Goal: Information Seeking & Learning: Learn about a topic

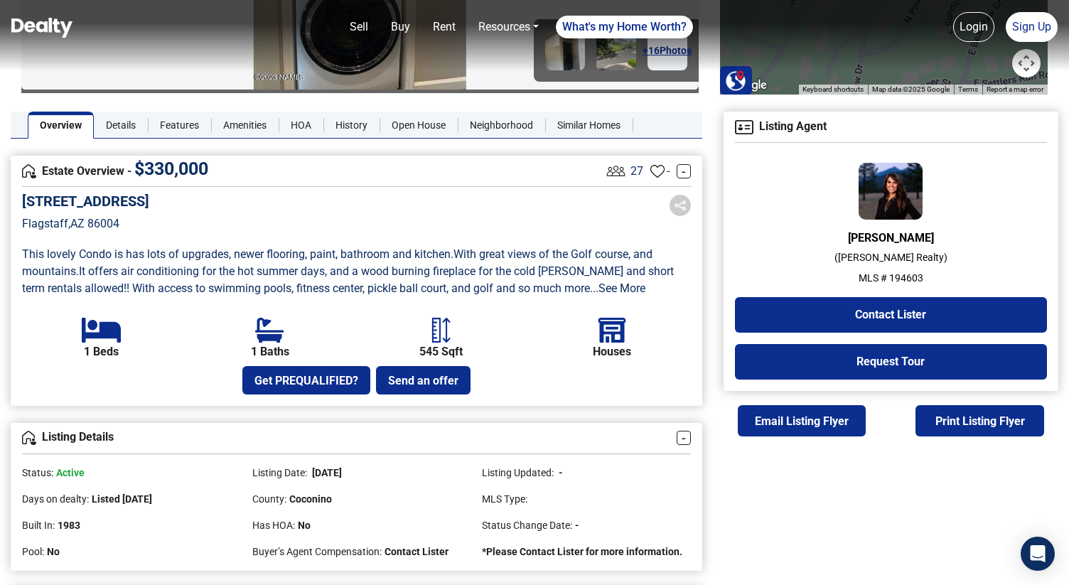
scroll to position [280, 0]
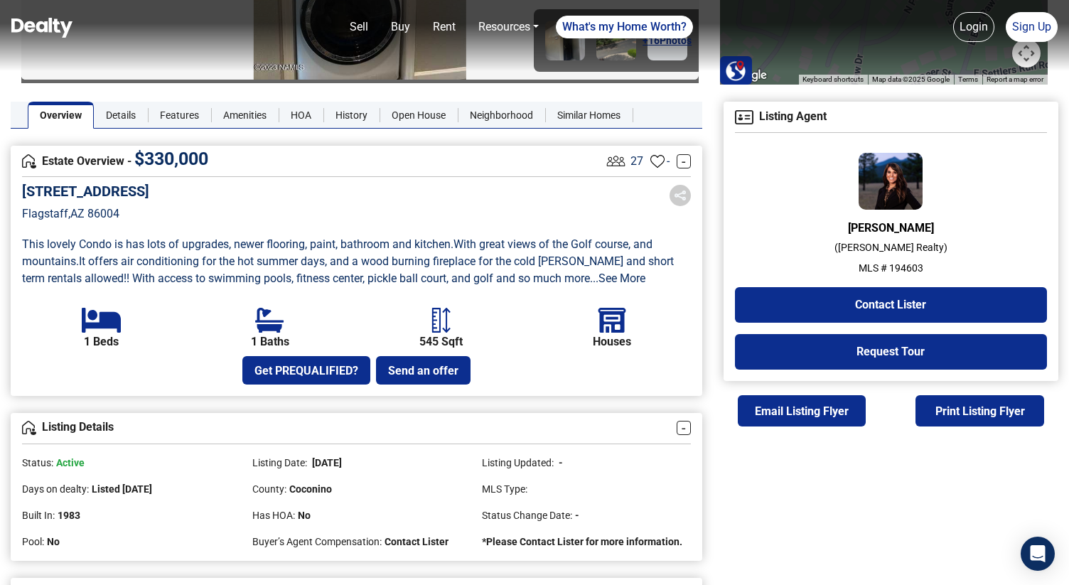
click at [902, 266] on p "MLS # 194603" at bounding box center [891, 268] width 312 height 15
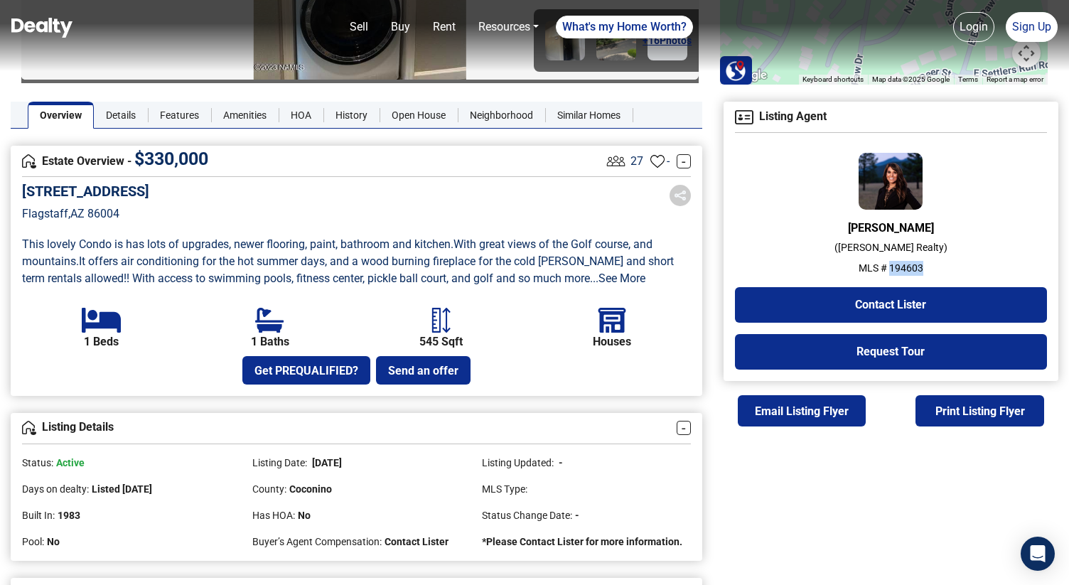
copy p "194603"
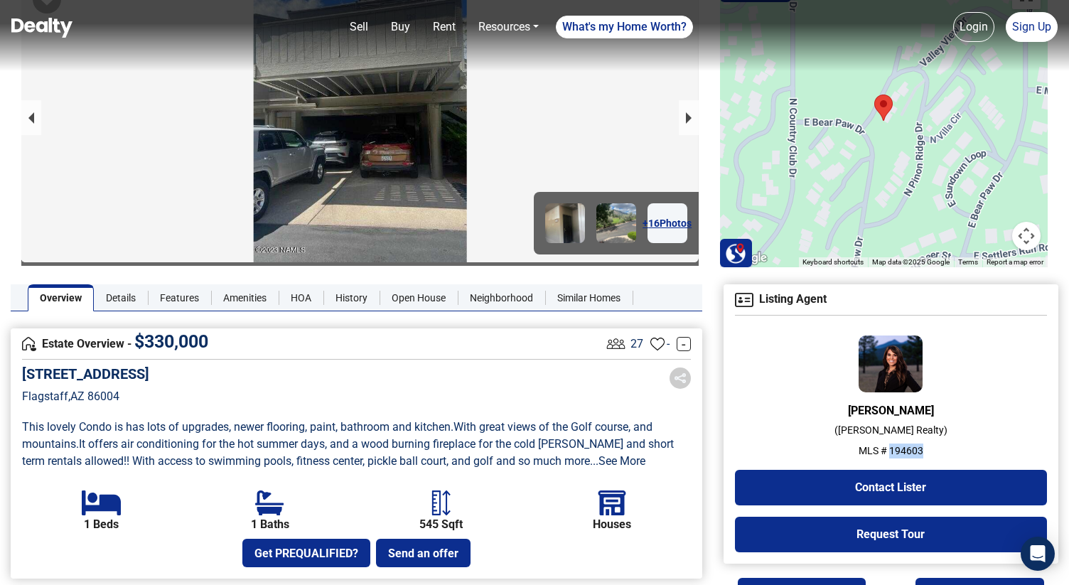
scroll to position [107, 0]
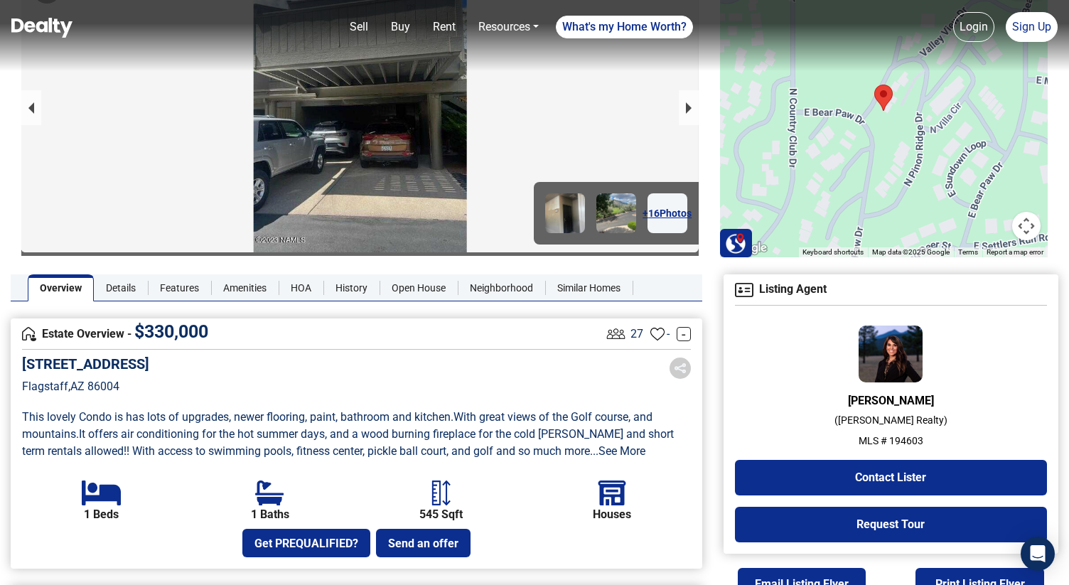
click at [879, 446] on p "MLS # 194603" at bounding box center [891, 440] width 312 height 15
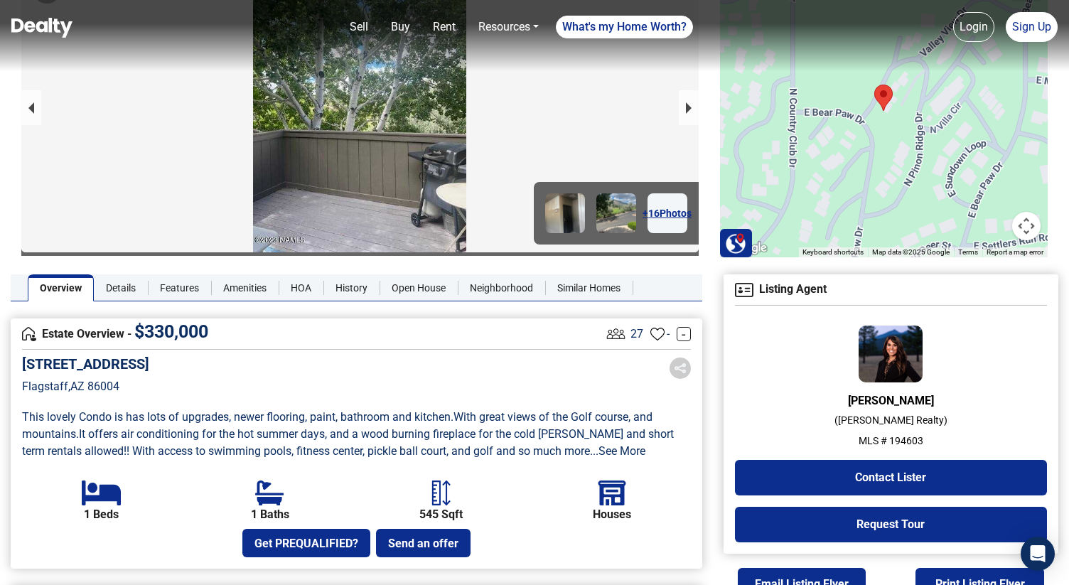
click at [45, 29] on img at bounding box center [41, 28] width 61 height 20
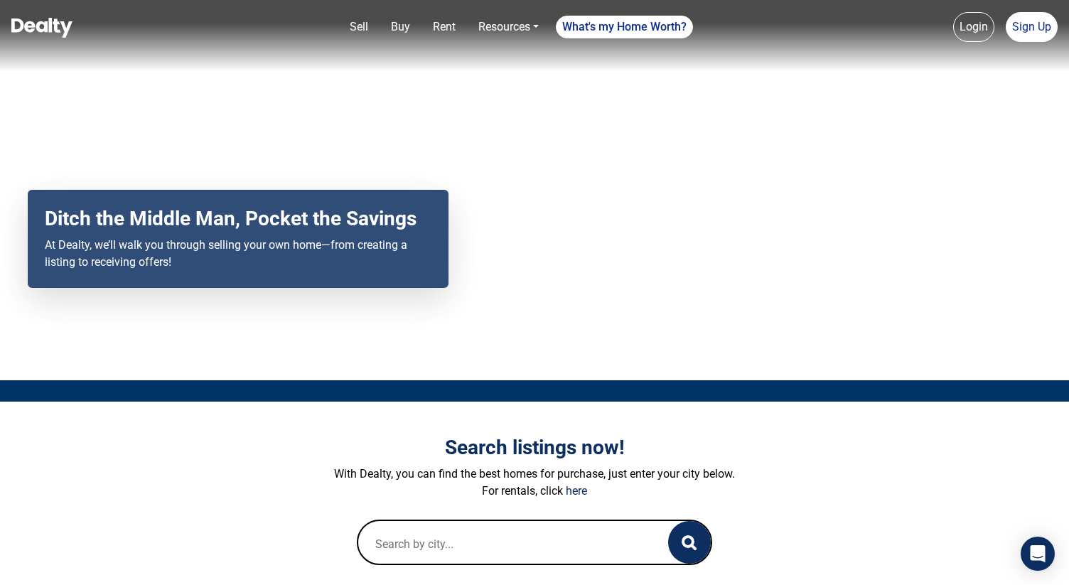
click at [440, 537] on input "text" at bounding box center [498, 543] width 281 height 45
paste input "2600 Valley View Rd"
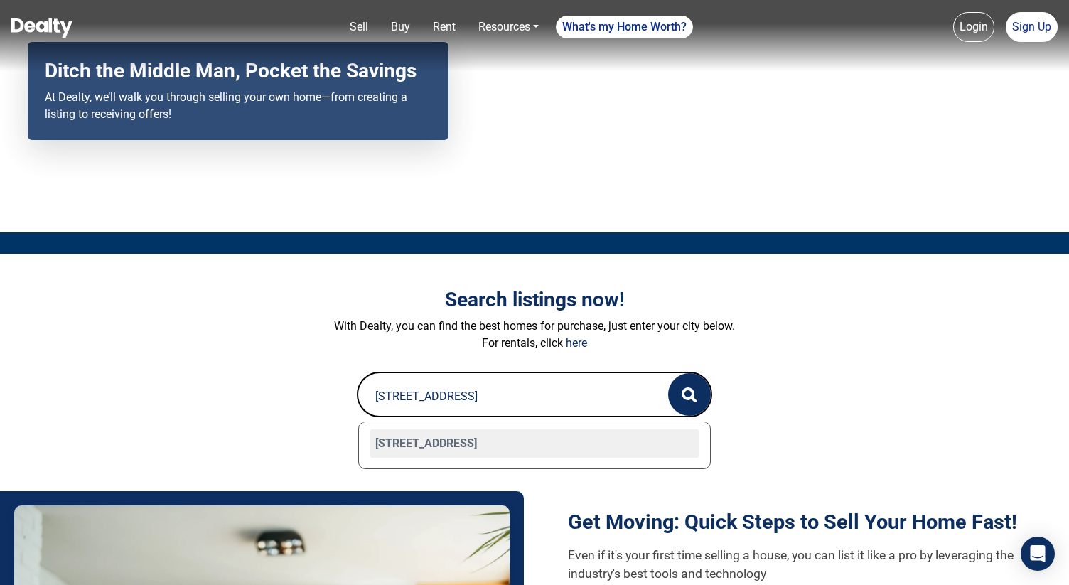
scroll to position [154, 0]
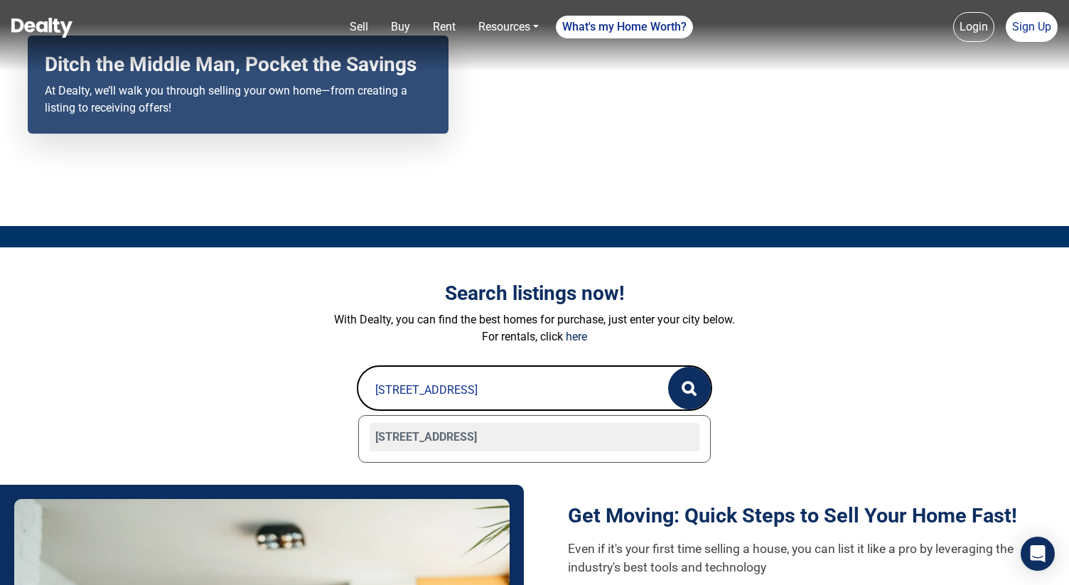
click at [544, 444] on div "2600 Valley View Road Unit 113, Flagstaff, AZ 86004" at bounding box center [535, 437] width 330 height 28
type input "2600 Valley View Road Unit 113, Flagstaff, AZ 86004"
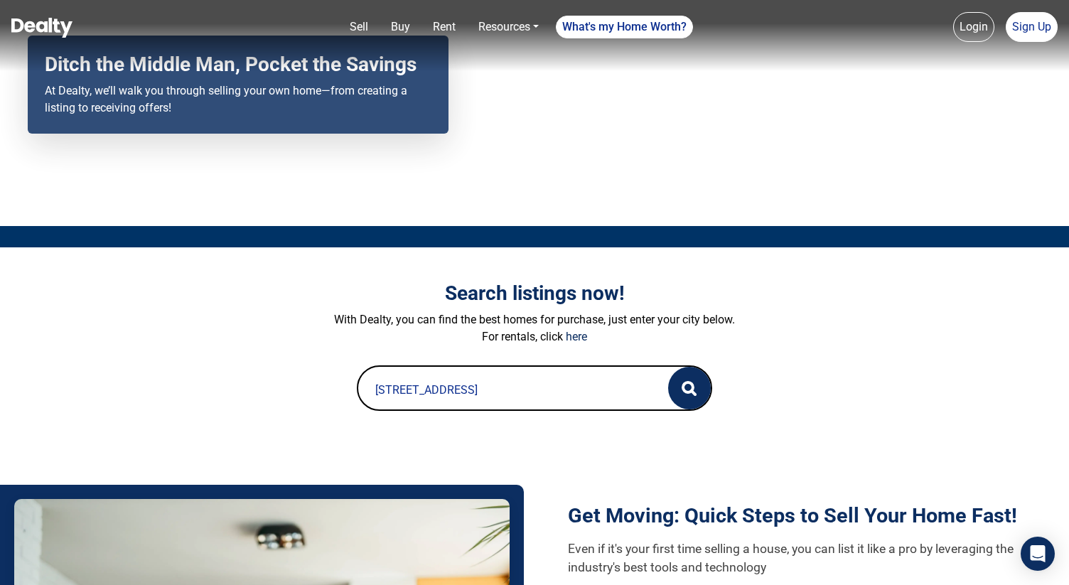
click at [664, 398] on div "2600 Valley View Road Unit 113, Flagstaff, AZ 86004" at bounding box center [534, 389] width 352 height 45
click at [675, 391] on button "button" at bounding box center [689, 388] width 43 height 43
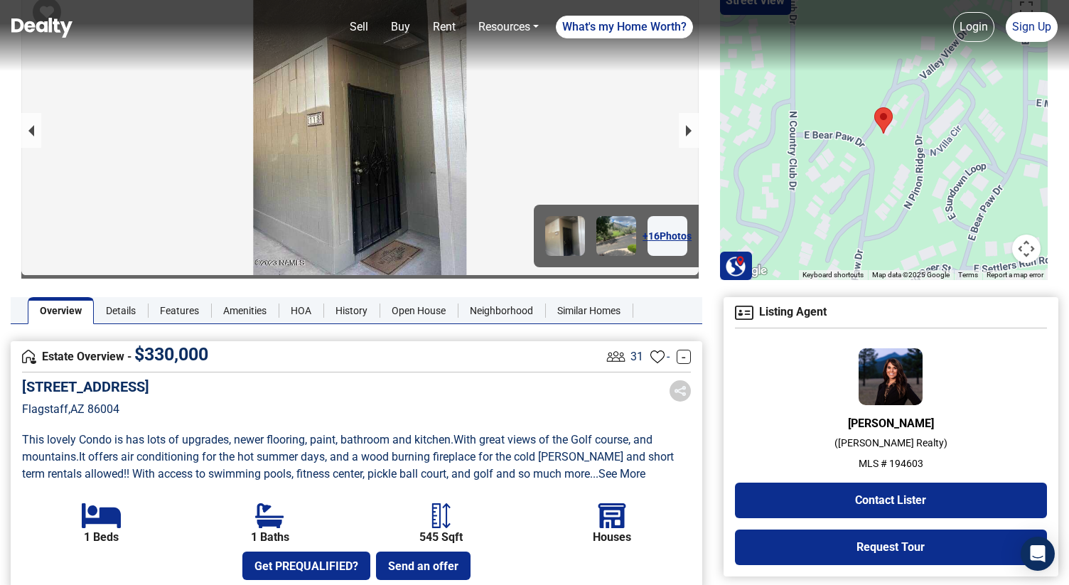
scroll to position [87, 0]
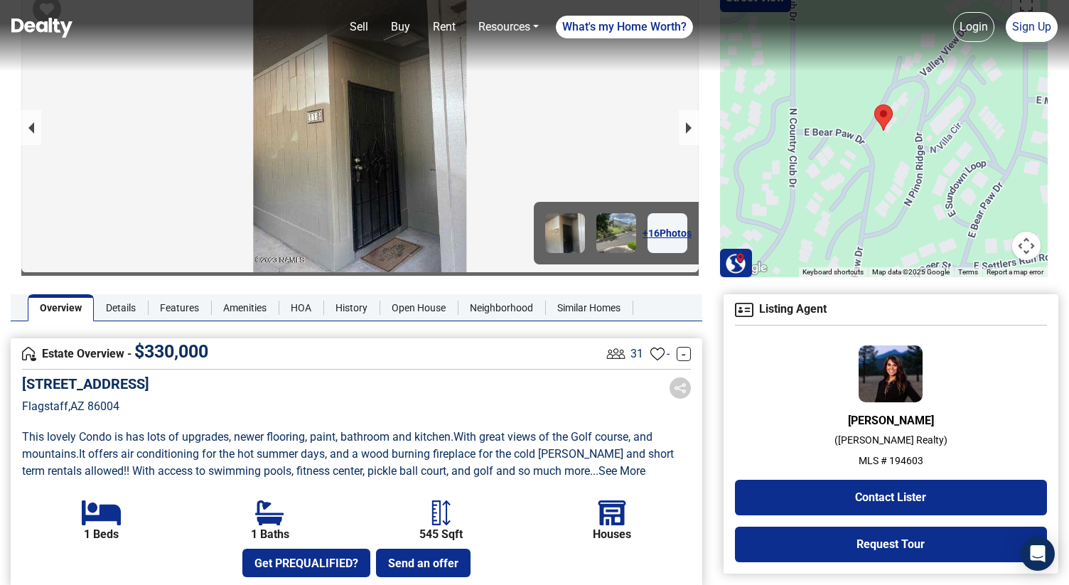
click at [912, 462] on p "MLS # 194603" at bounding box center [891, 460] width 312 height 15
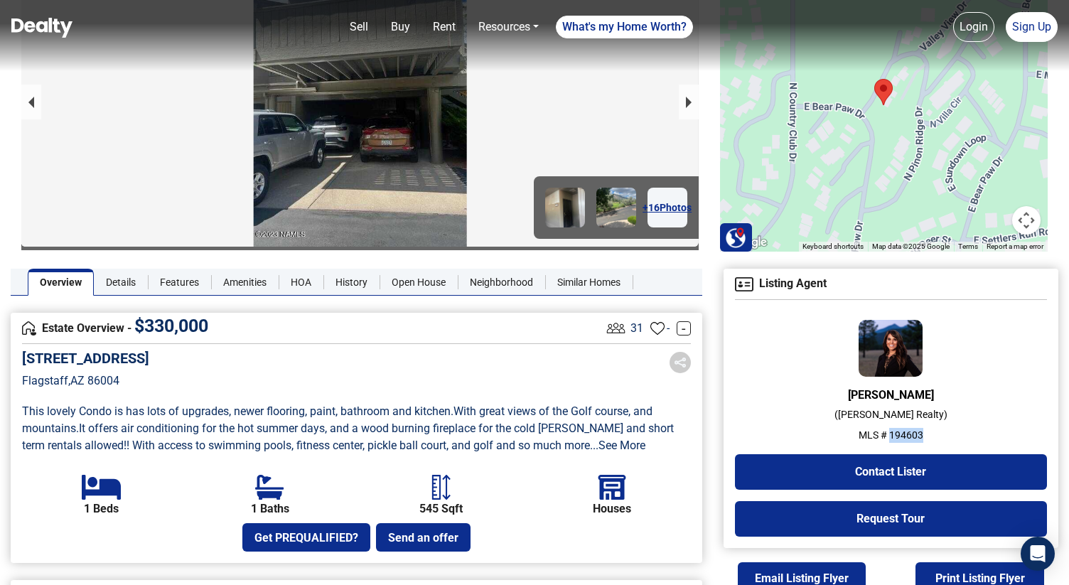
scroll to position [0, 0]
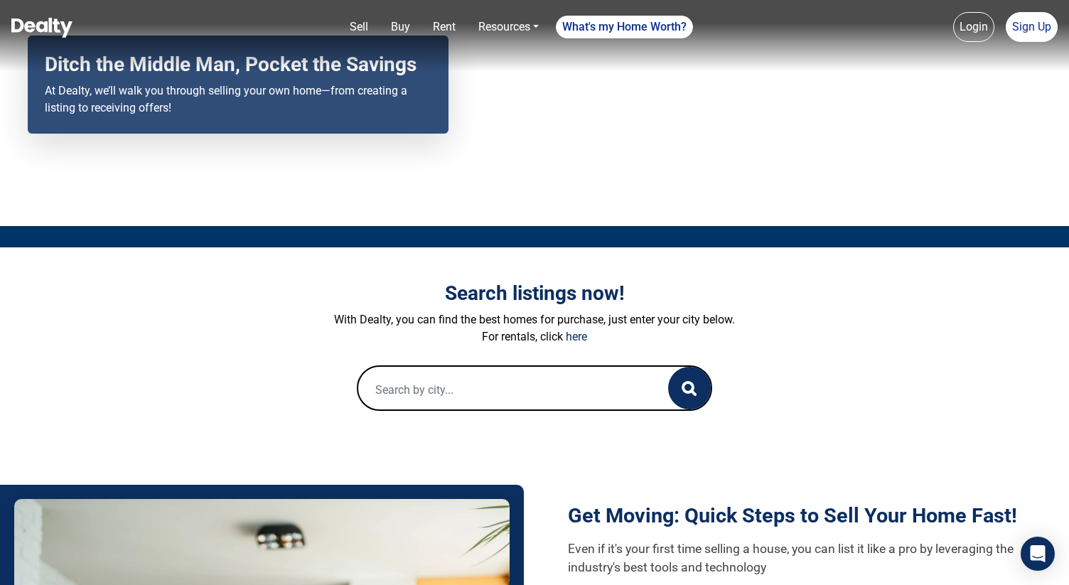
scroll to position [168, 0]
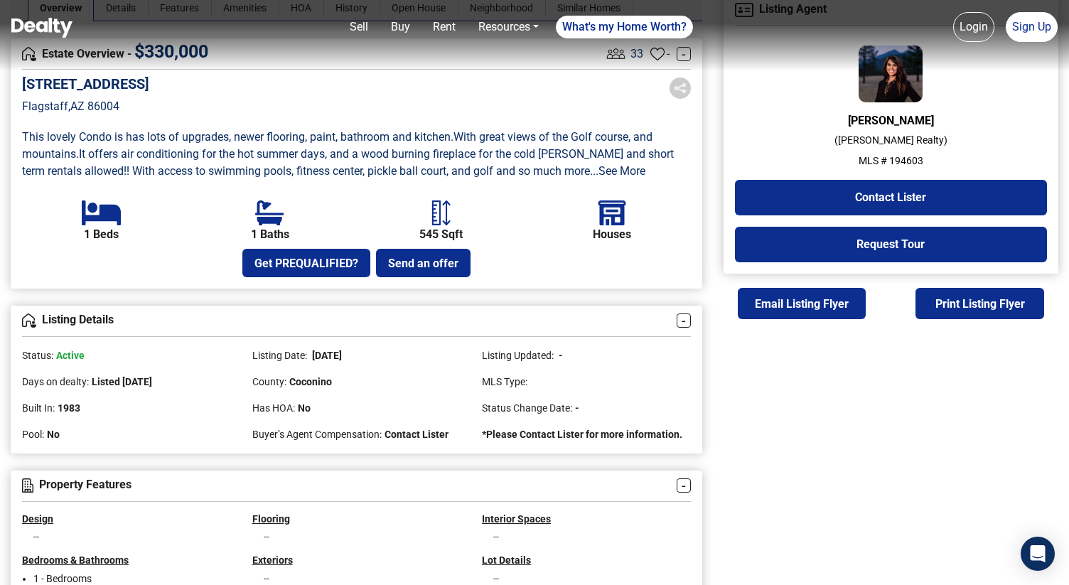
scroll to position [390, 0]
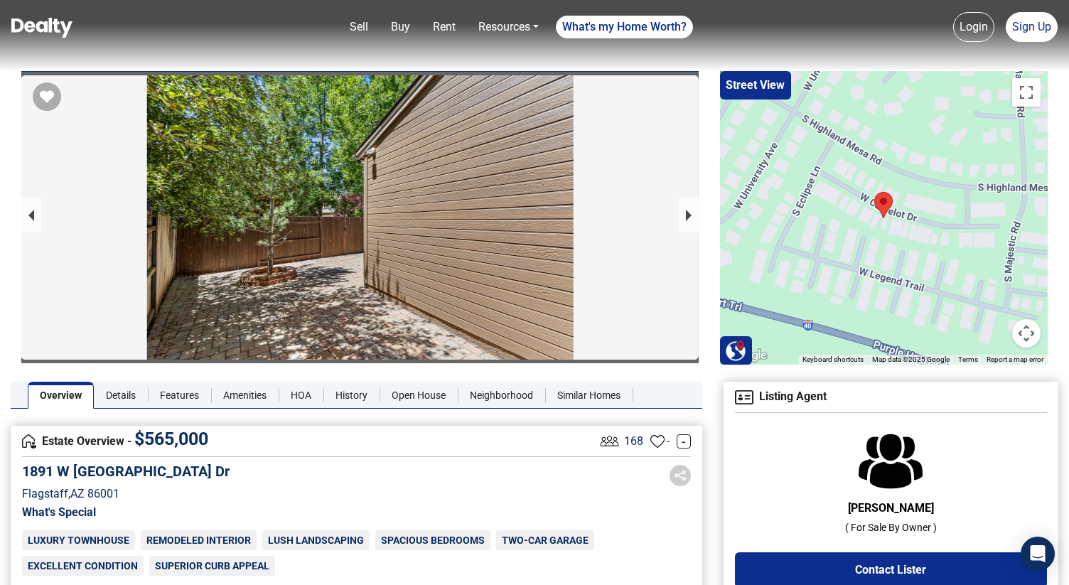
click at [71, 468] on h5 "1891 W Camelot Dr" at bounding box center [126, 471] width 208 height 17
copy h5 "1891 W Camelot Dr"
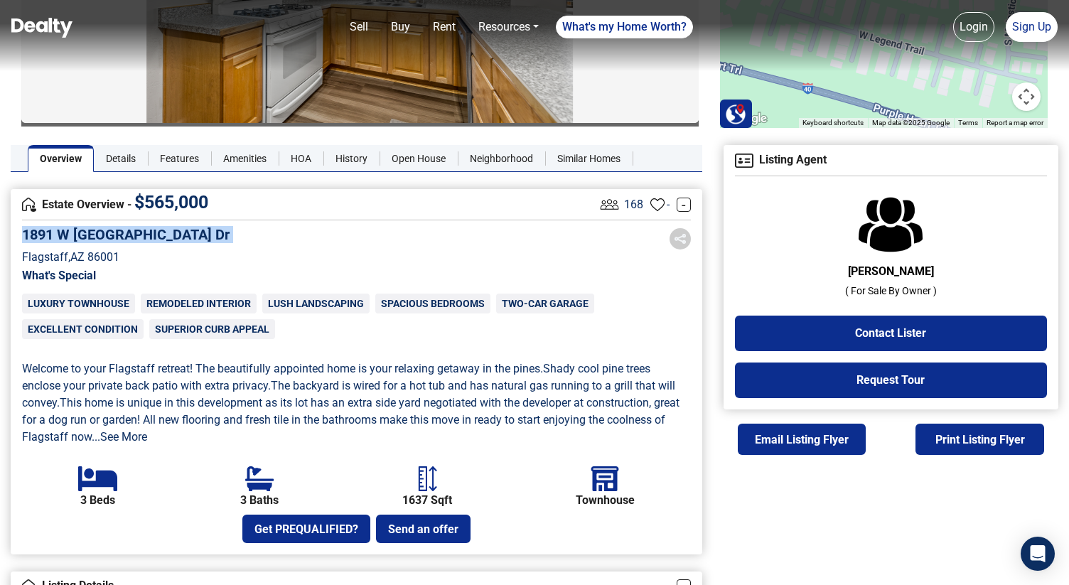
scroll to position [260, 0]
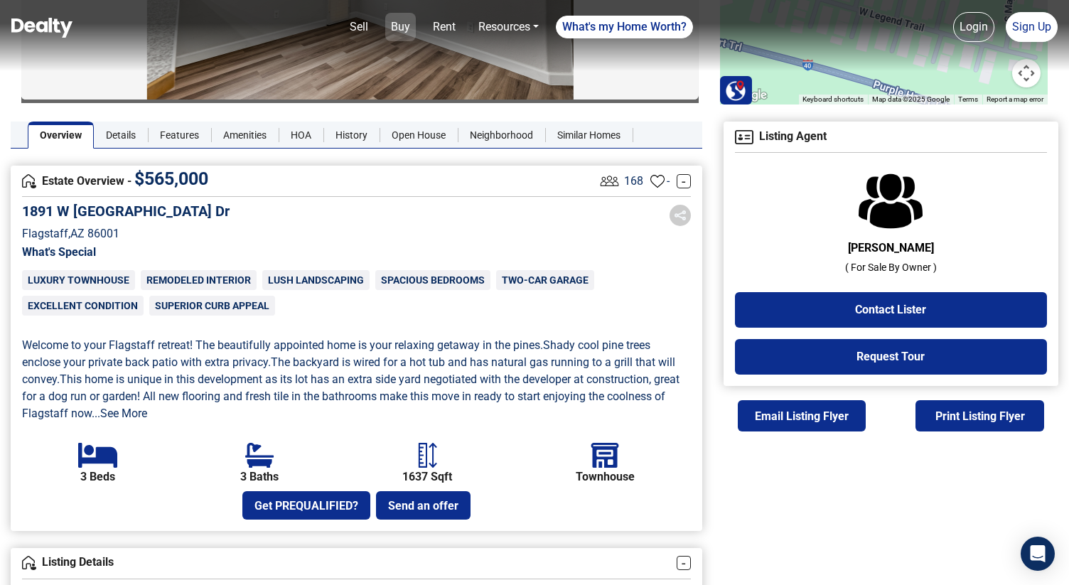
click at [392, 29] on link "Buy" at bounding box center [400, 27] width 31 height 28
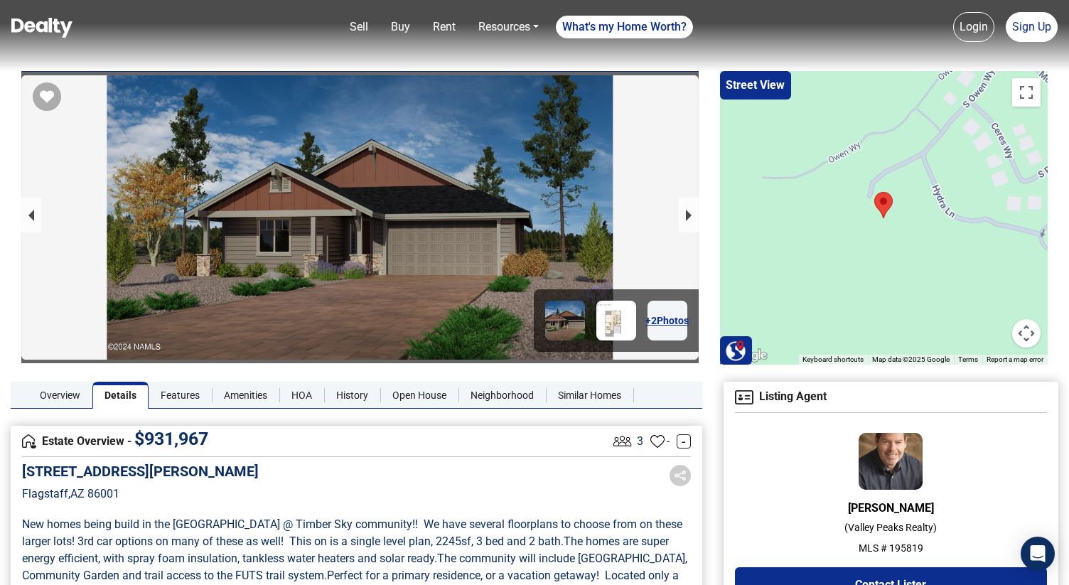
scroll to position [534, 0]
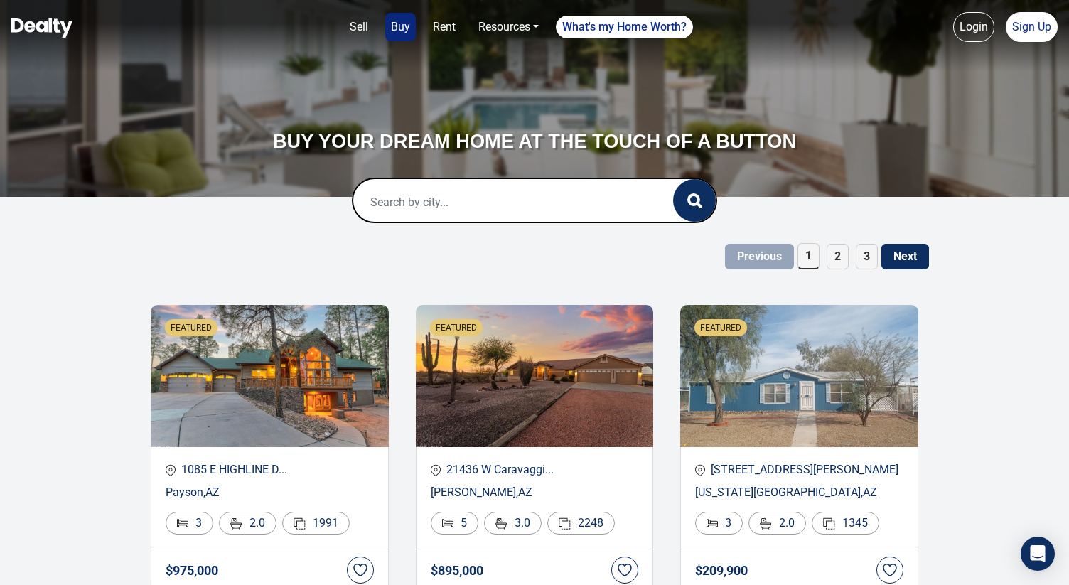
click at [401, 203] on input "text" at bounding box center [498, 201] width 291 height 45
paste input "8255 E Vista De Valle"
click at [458, 254] on div "8255 E VISTA DE VALLE, Scottsdale, AZ 85255" at bounding box center [535, 249] width 340 height 28
type input "8255 E VISTA DE VALLE, Scottsdale, AZ 85255"
click at [690, 210] on button "button" at bounding box center [694, 200] width 43 height 43
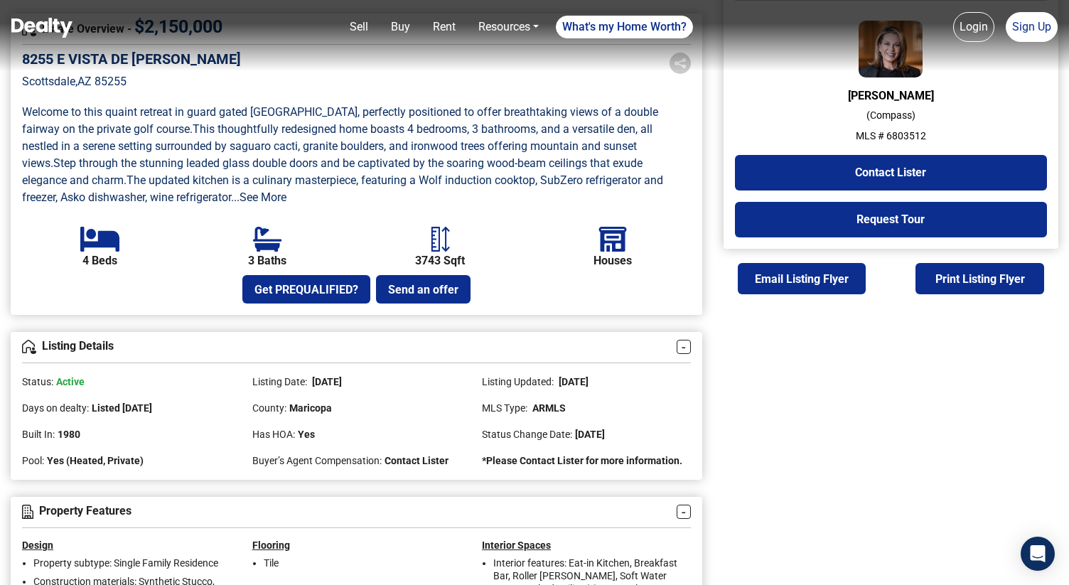
scroll to position [414, 0]
